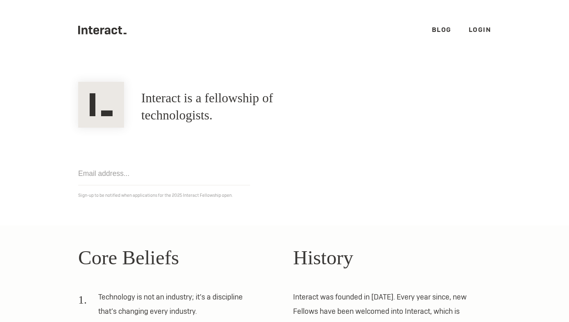
click at [475, 34] on link "Login" at bounding box center [480, 29] width 23 height 9
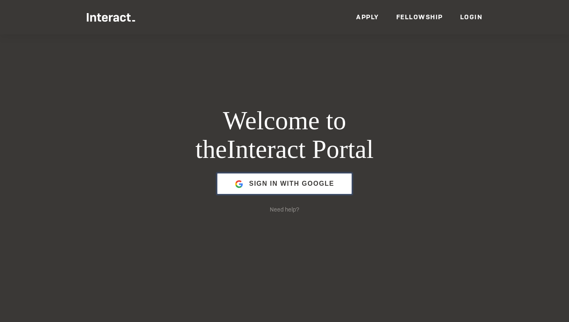
click at [285, 186] on span "Sign in with Google" at bounding box center [291, 184] width 85 height 20
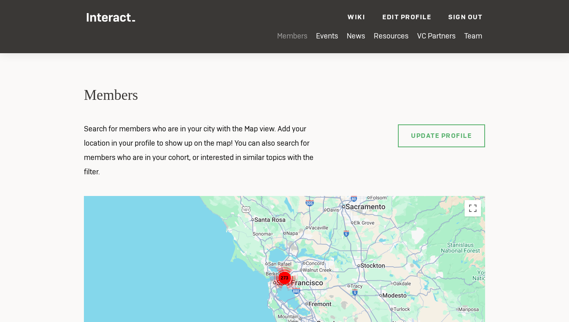
click at [292, 34] on link "Members" at bounding box center [292, 35] width 30 height 9
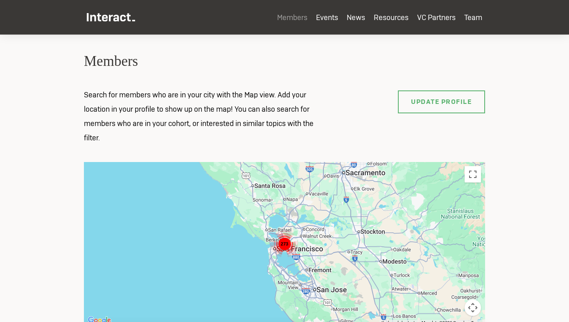
scroll to position [34, 0]
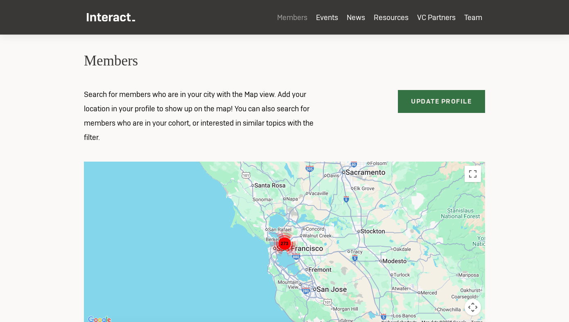
click at [413, 107] on link "Update Profile" at bounding box center [442, 101] width 88 height 23
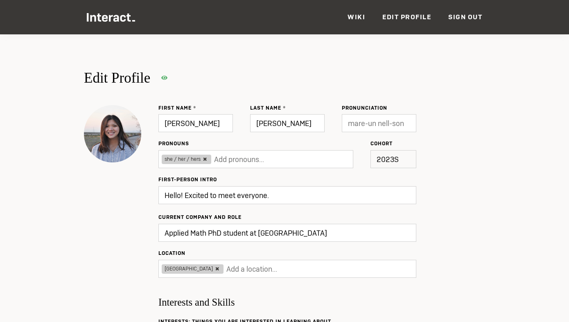
click at [357, 16] on link "Wiki" at bounding box center [357, 17] width 18 height 9
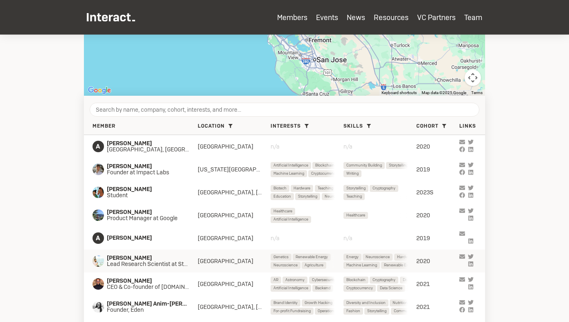
scroll to position [253, 0]
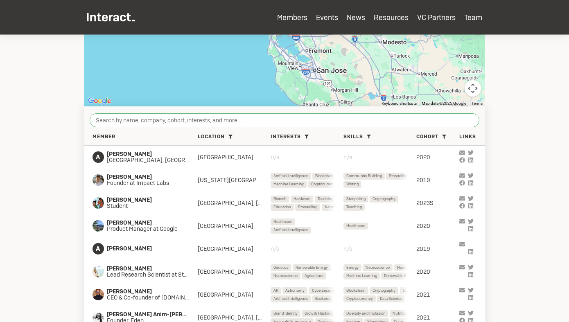
click at [305, 123] on input "search" at bounding box center [285, 120] width 390 height 14
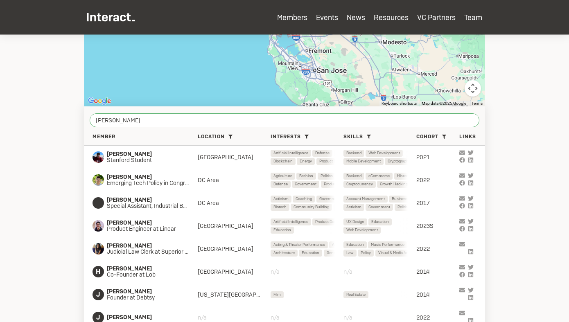
type input "nicole"
